Goal: Task Accomplishment & Management: Manage account settings

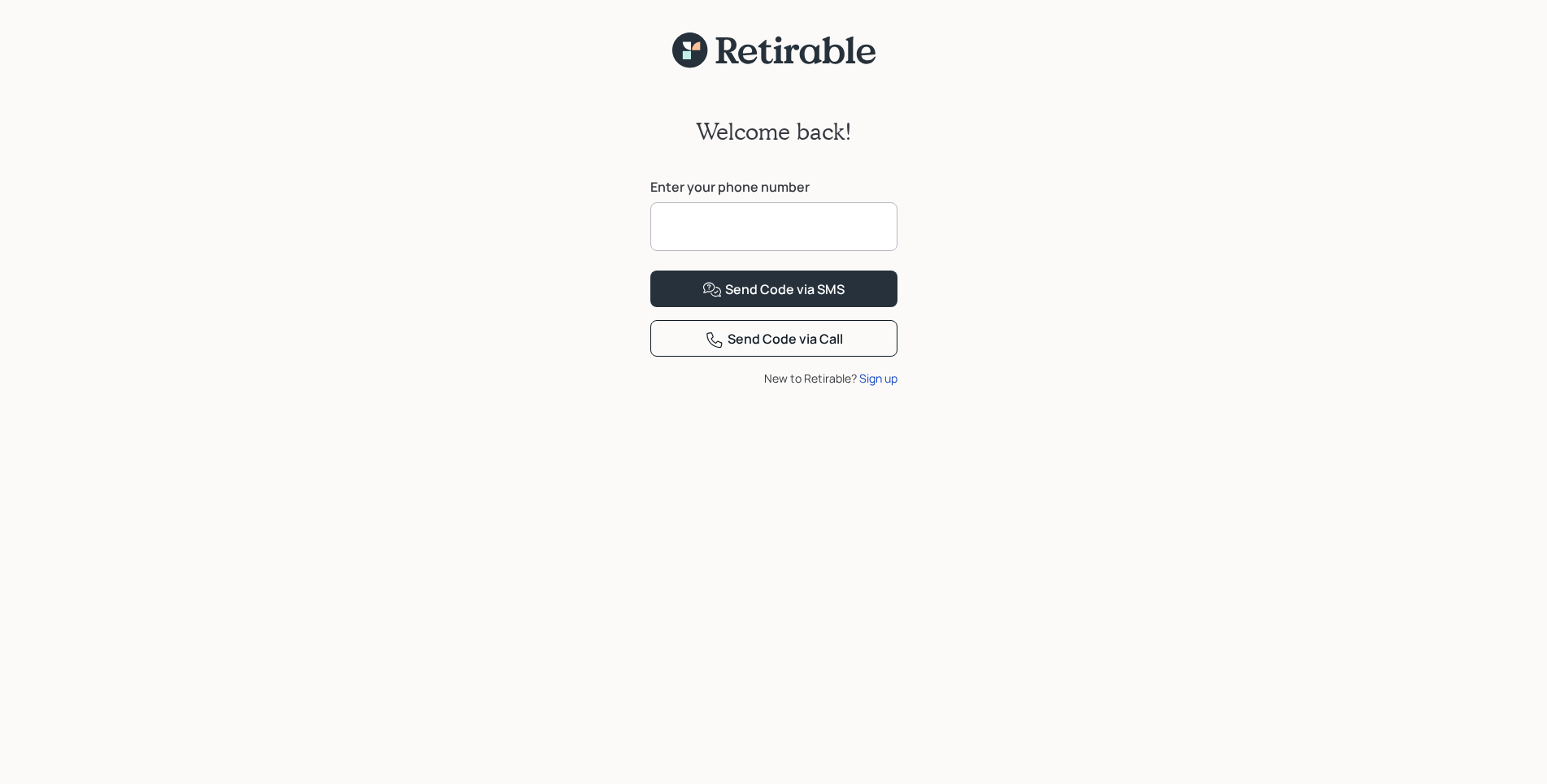
click at [701, 230] on input at bounding box center [774, 226] width 247 height 49
type input "**********"
click at [789, 300] on div "Send Code via SMS" at bounding box center [773, 290] width 143 height 20
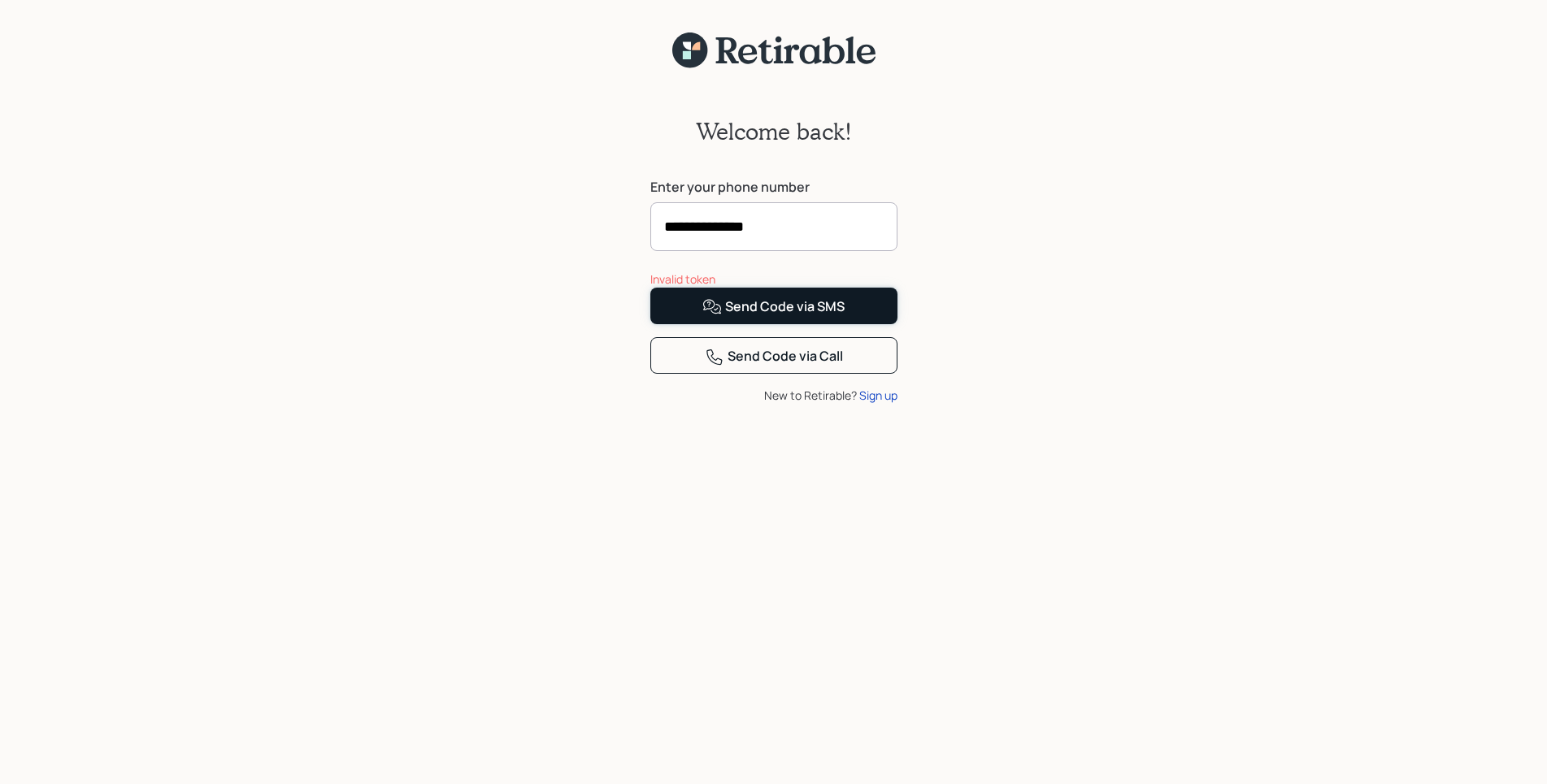
click at [781, 317] on div "Send Code via SMS" at bounding box center [773, 307] width 143 height 20
click at [774, 366] on div "Send Code via Call" at bounding box center [774, 357] width 138 height 20
click at [882, 404] on div "Sign up" at bounding box center [878, 395] width 38 height 17
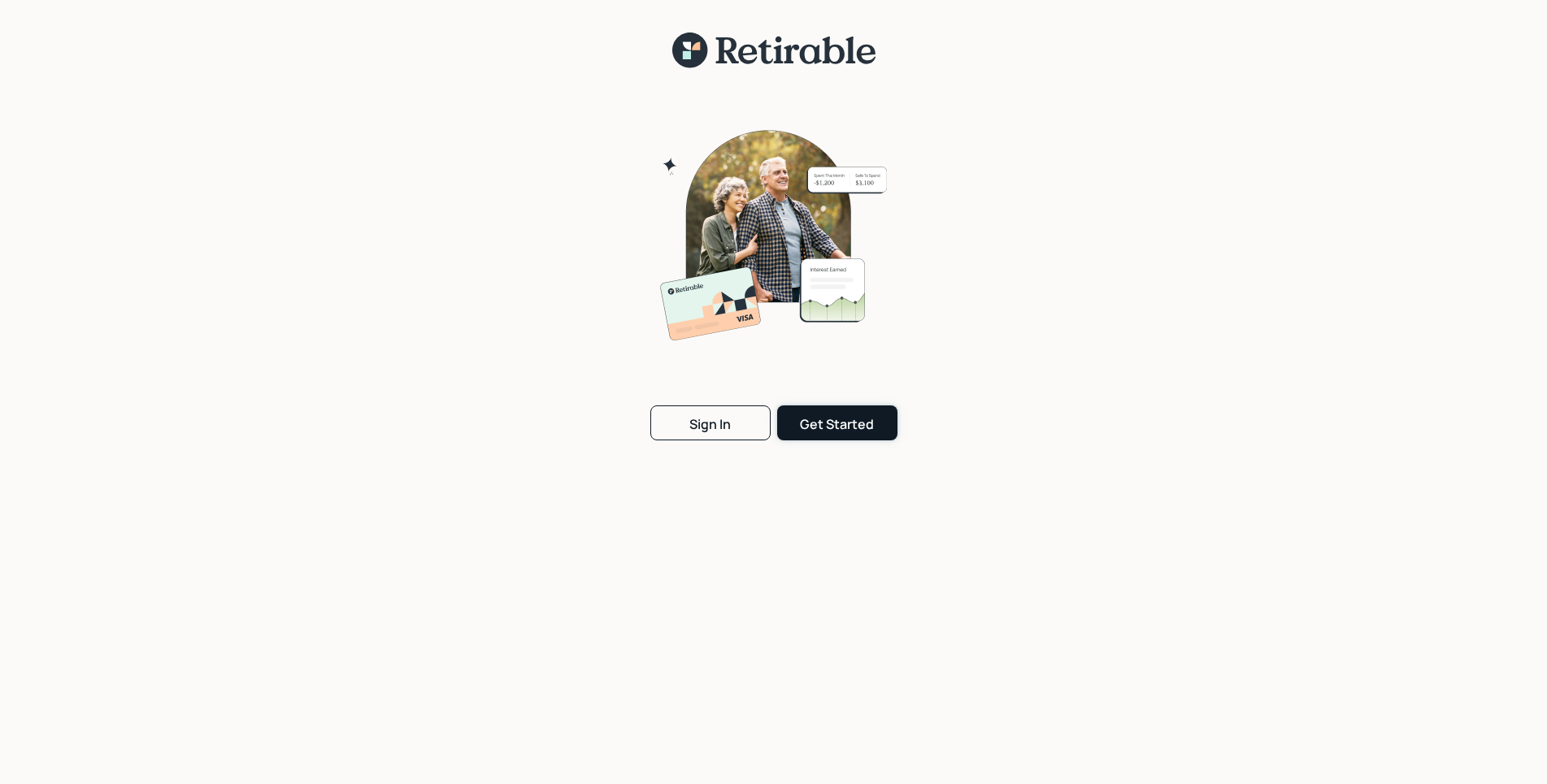
click at [828, 425] on div "Get Started" at bounding box center [837, 424] width 74 height 18
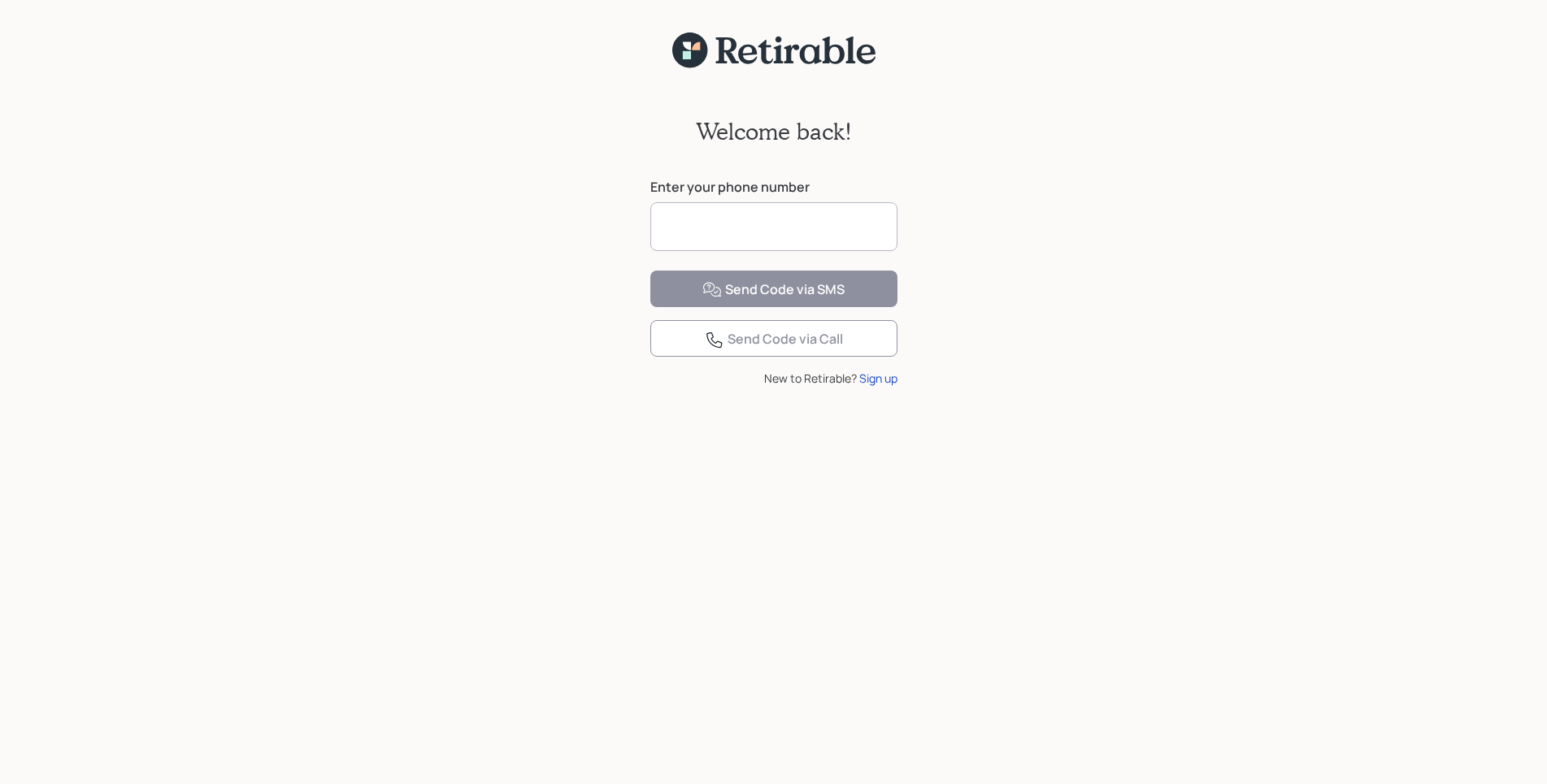
click at [752, 237] on input at bounding box center [774, 226] width 247 height 49
type input "**********"
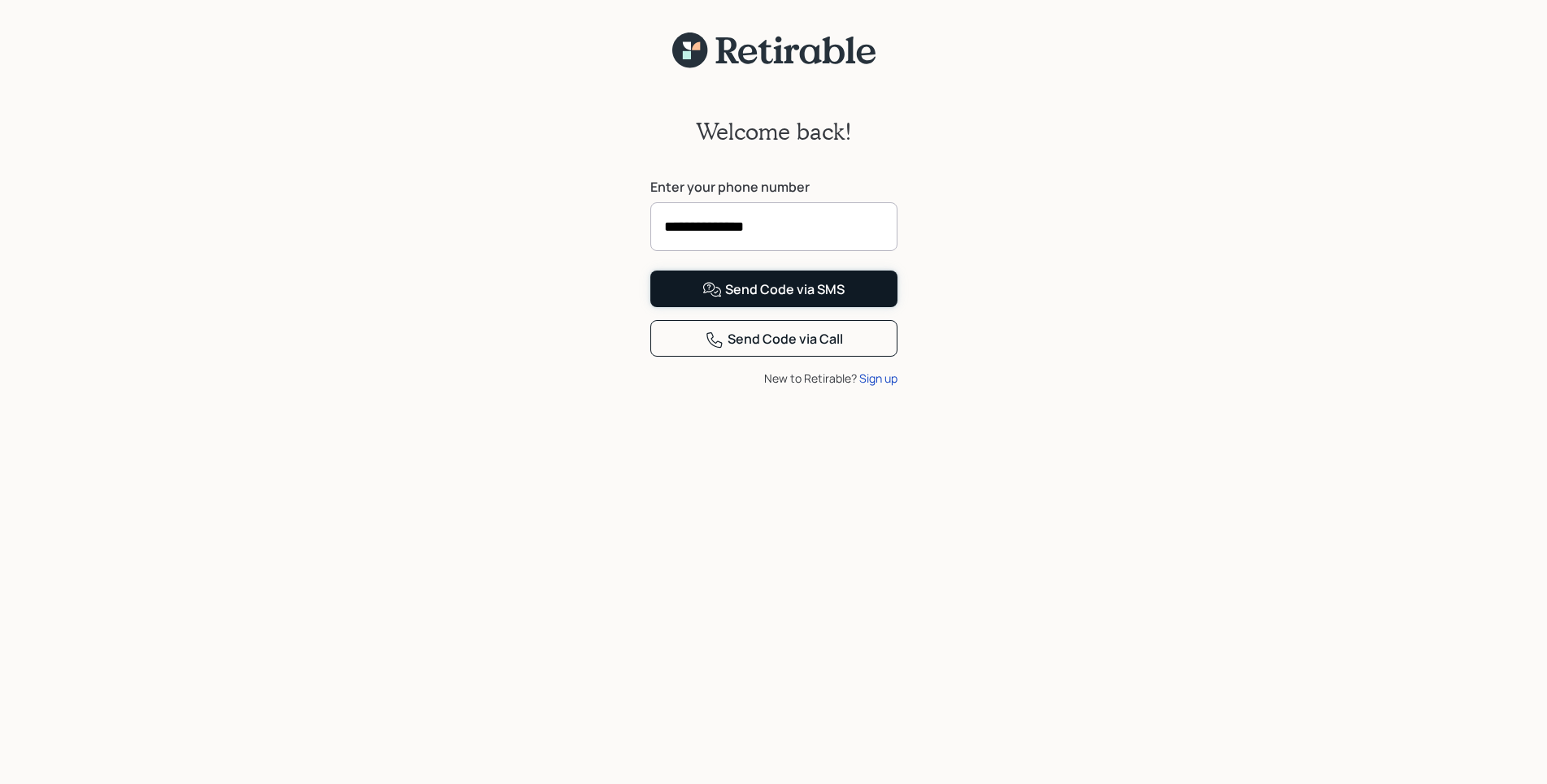
click at [838, 300] on div "Send Code via SMS" at bounding box center [773, 290] width 143 height 20
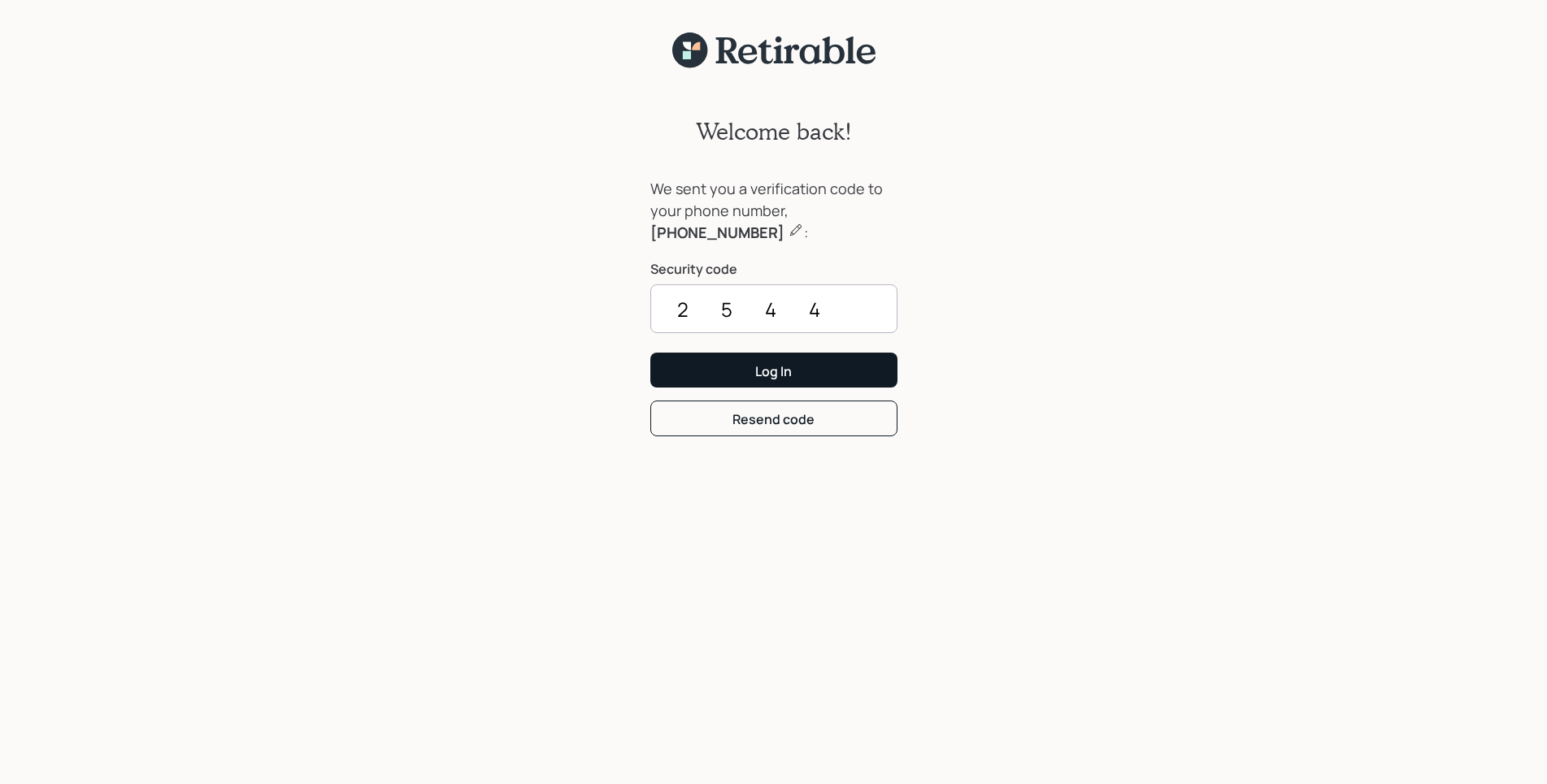
type input "2544"
click at [775, 366] on div "Log In" at bounding box center [773, 371] width 37 height 18
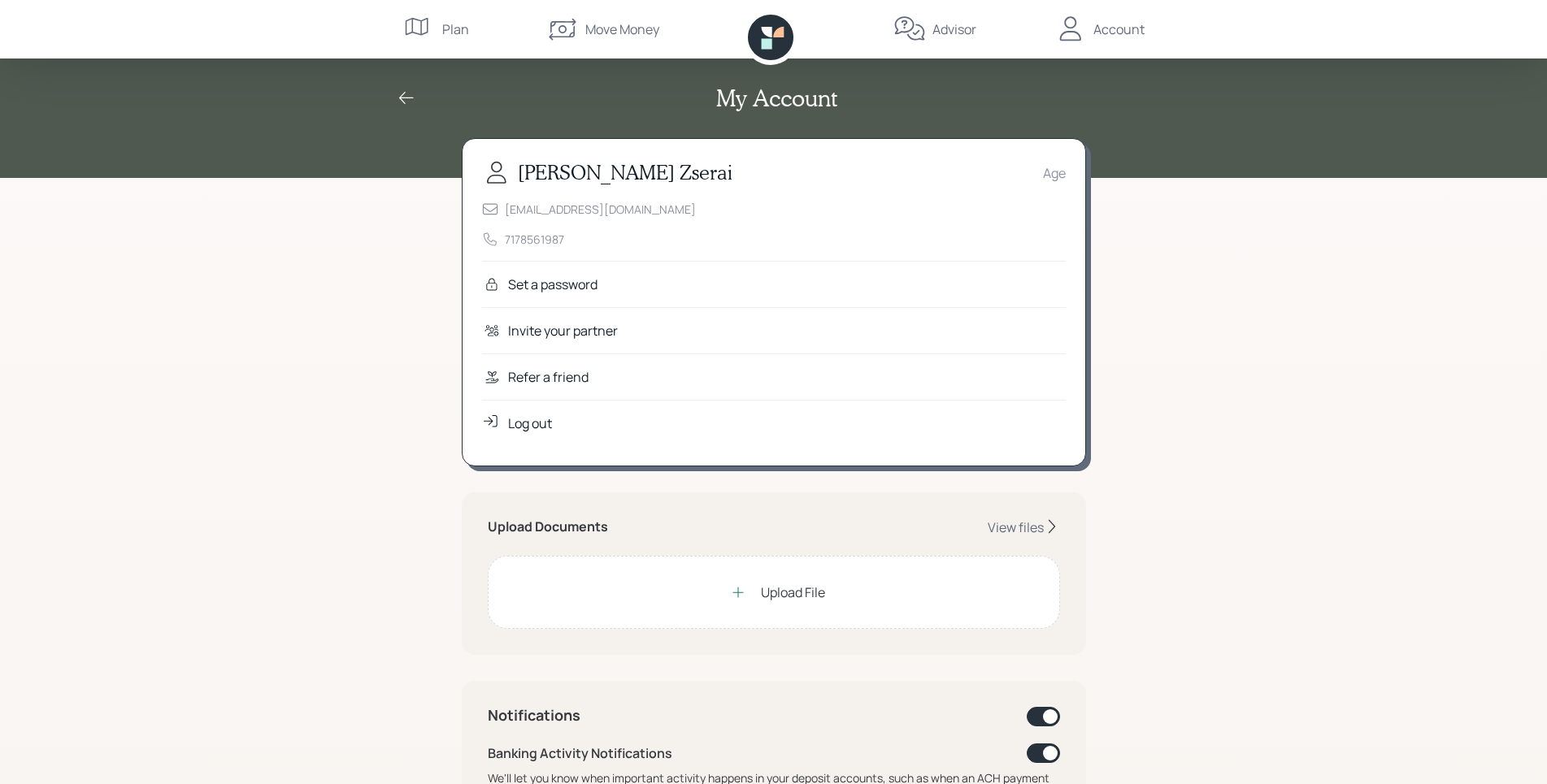
click at [640, 282] on div "Set a password" at bounding box center [774, 283] width 583 height 46
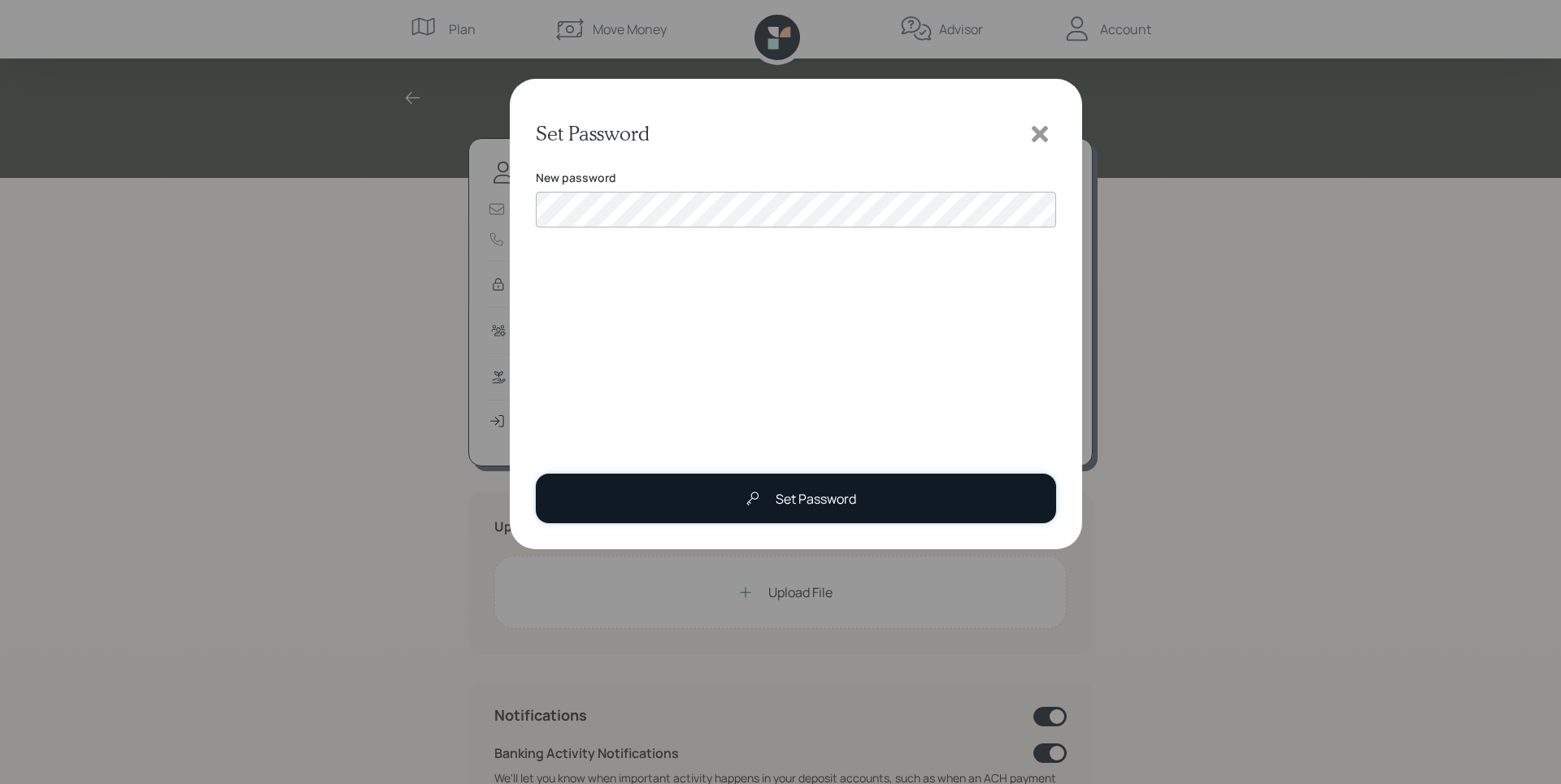
click at [843, 504] on div "Set Password" at bounding box center [815, 498] width 80 height 20
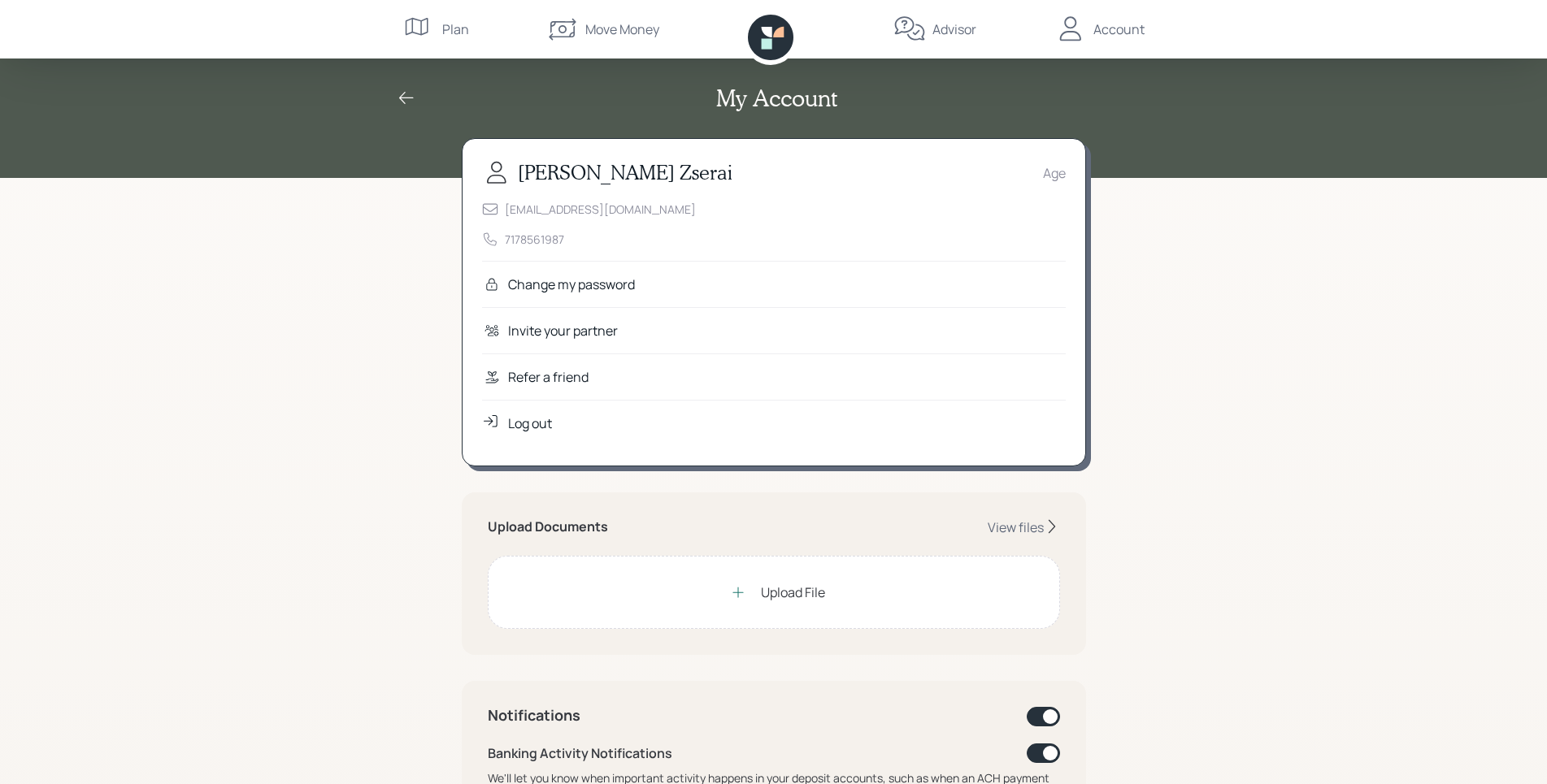
click at [797, 593] on div "Upload File" at bounding box center [793, 592] width 64 height 20
click at [799, 593] on div "Upload File" at bounding box center [793, 592] width 64 height 20
click at [1040, 523] on div "View files" at bounding box center [1015, 527] width 56 height 18
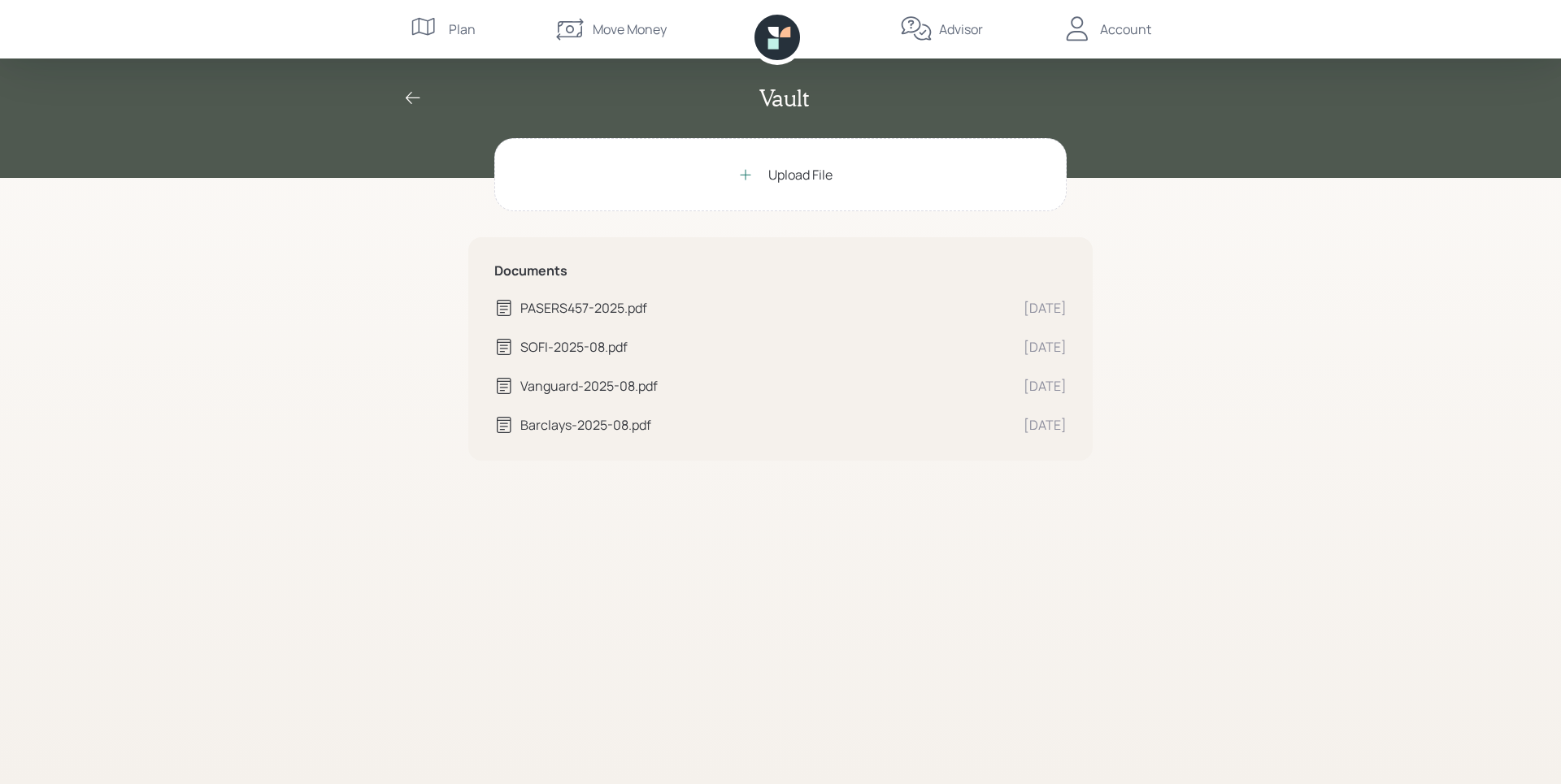
click at [411, 94] on icon at bounding box center [412, 98] width 20 height 20
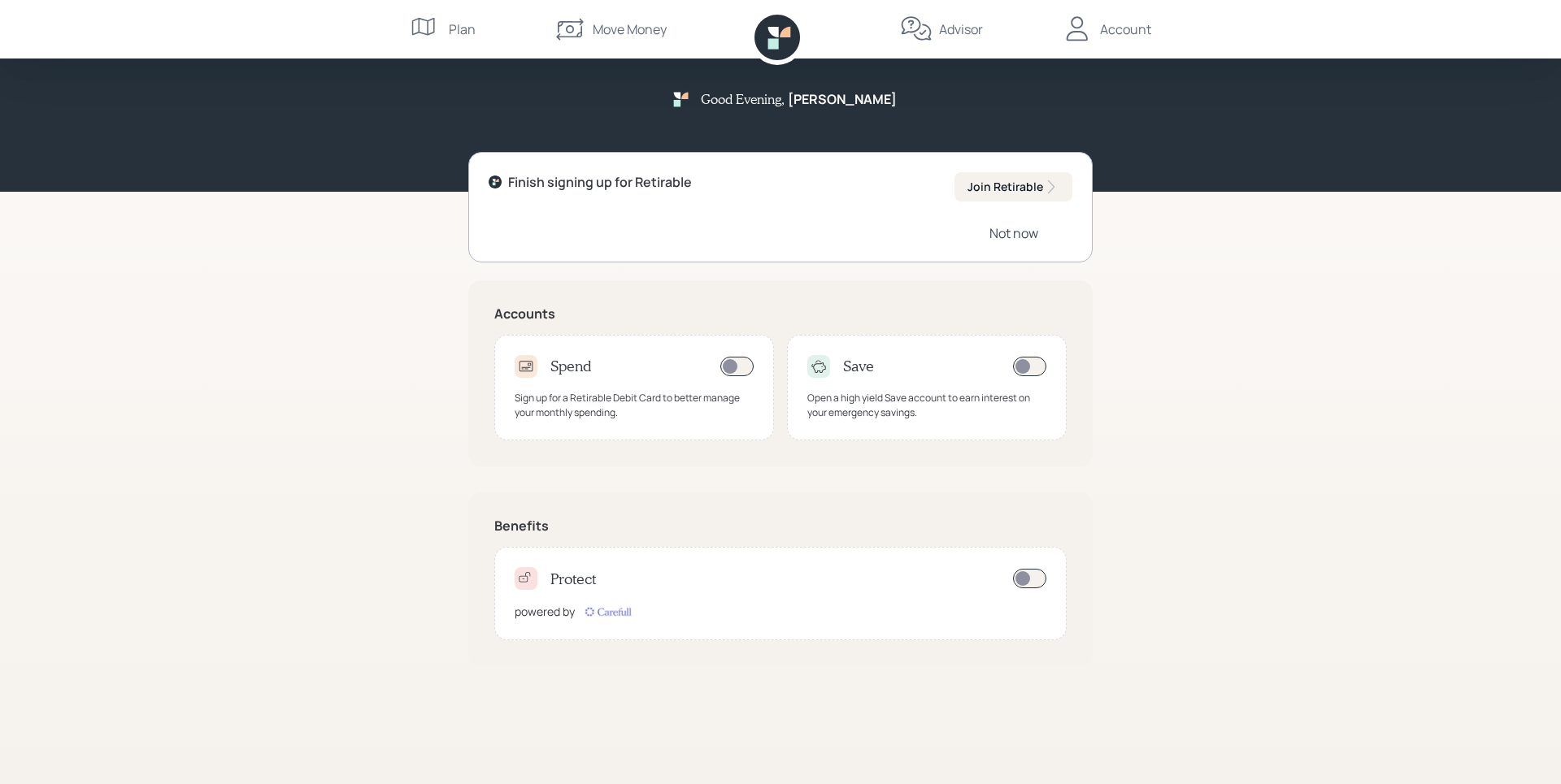
click at [1012, 229] on div "Not now" at bounding box center [1014, 233] width 49 height 18
